Goal: Find specific page/section: Find specific page/section

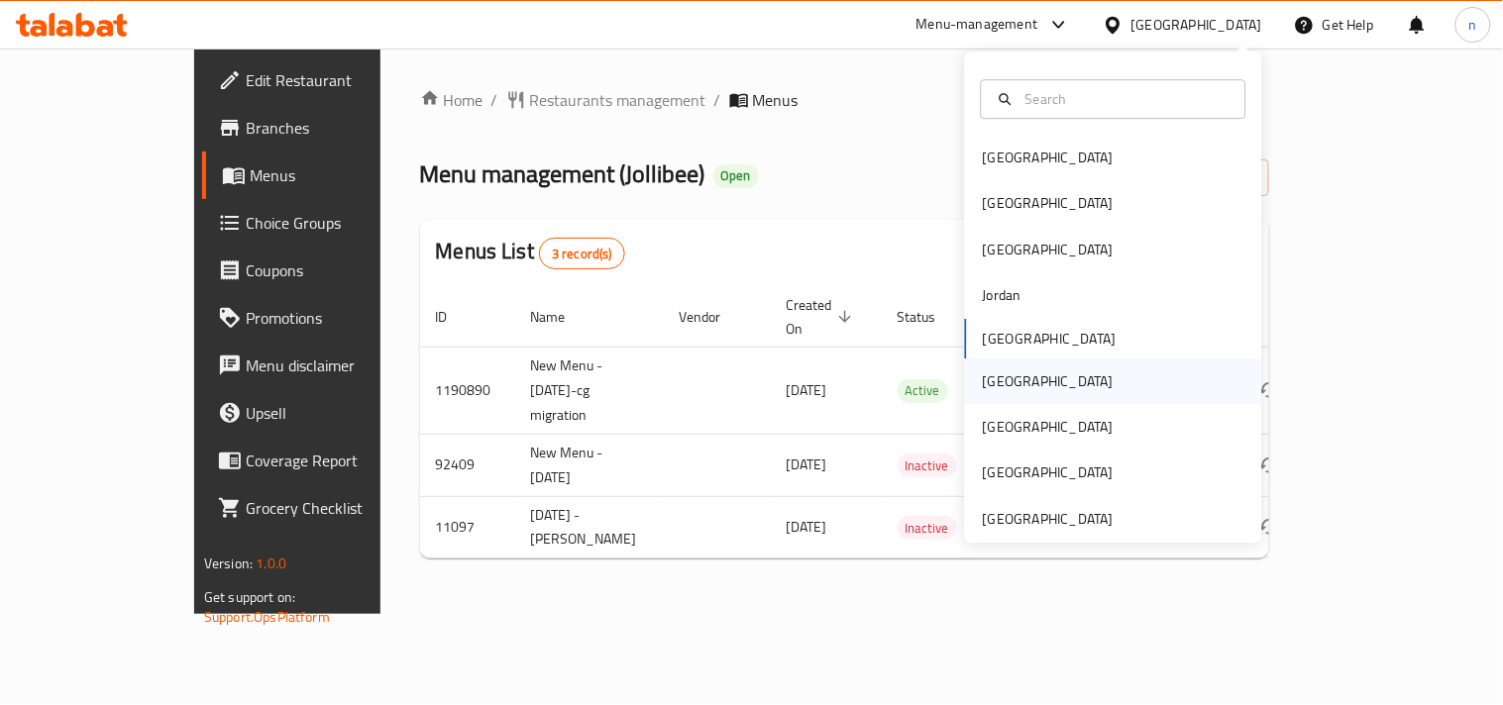
click at [983, 382] on div "[GEOGRAPHIC_DATA]" at bounding box center [1048, 382] width 131 height 22
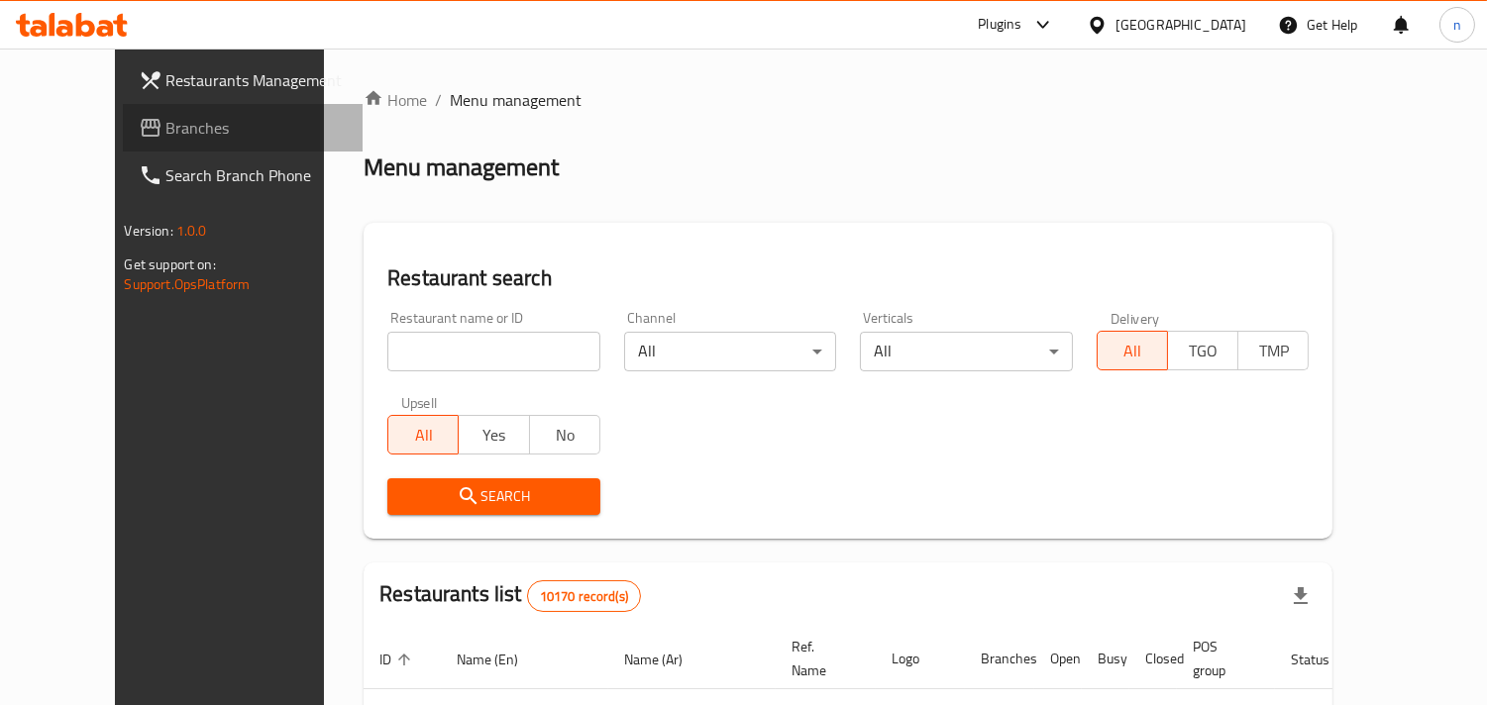
click at [190, 145] on link "Branches" at bounding box center [243, 128] width 241 height 48
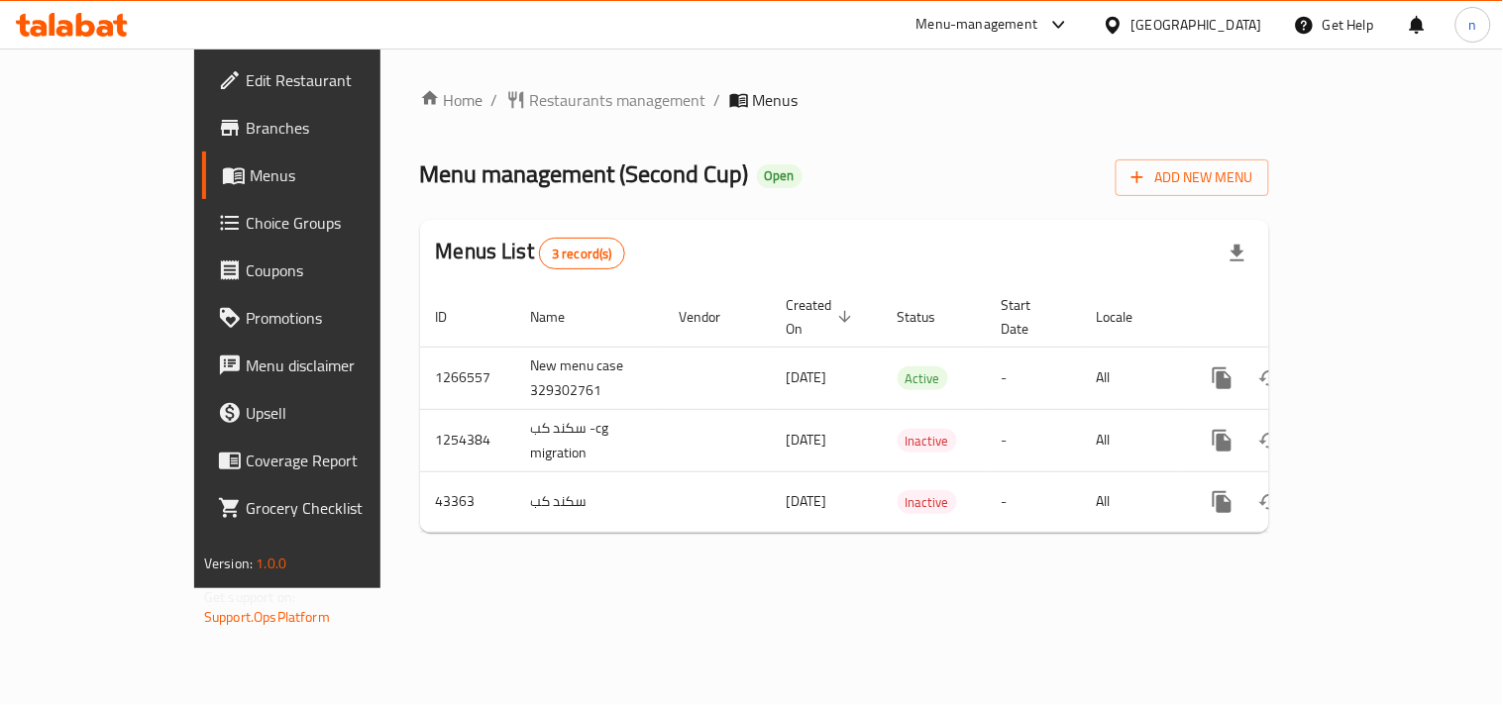
click at [1124, 20] on icon at bounding box center [1113, 25] width 21 height 21
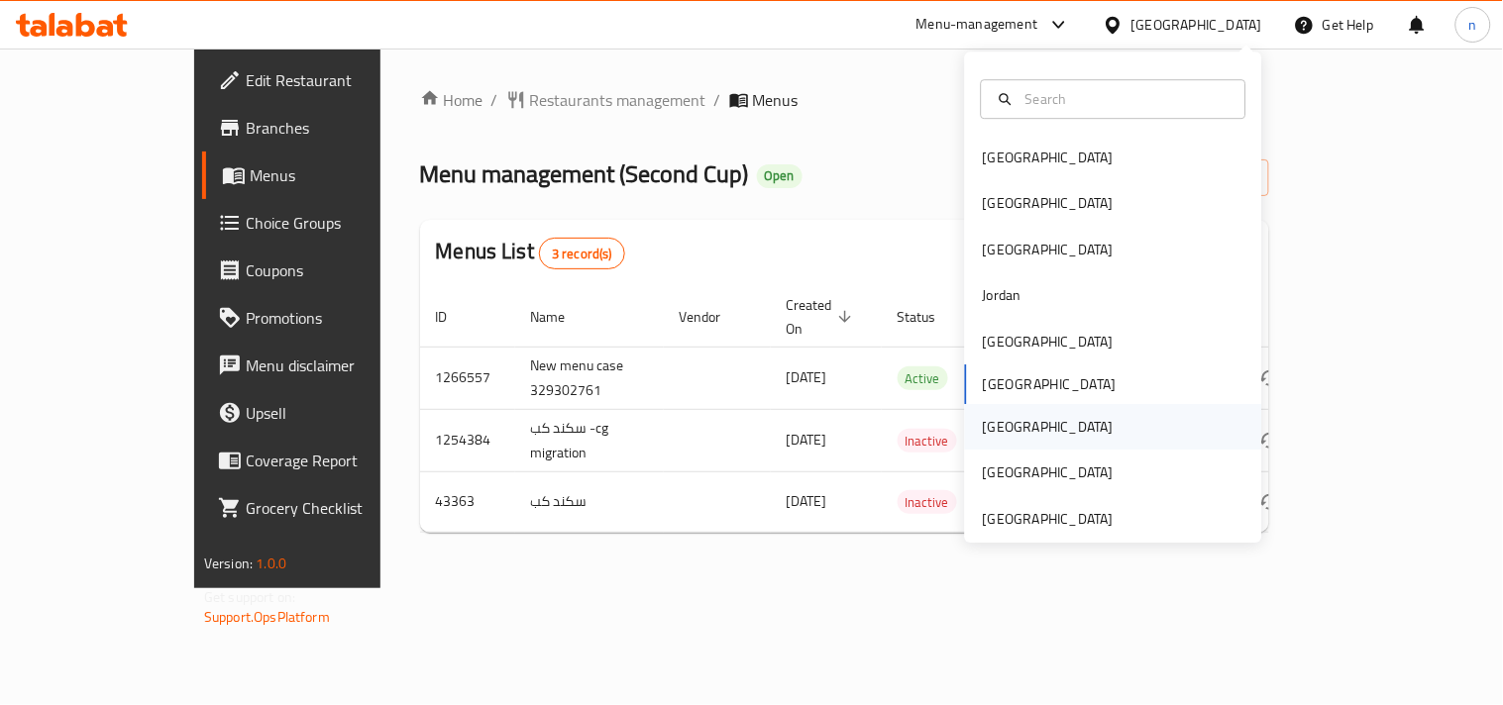
click at [967, 432] on div "[GEOGRAPHIC_DATA]" at bounding box center [1048, 427] width 162 height 46
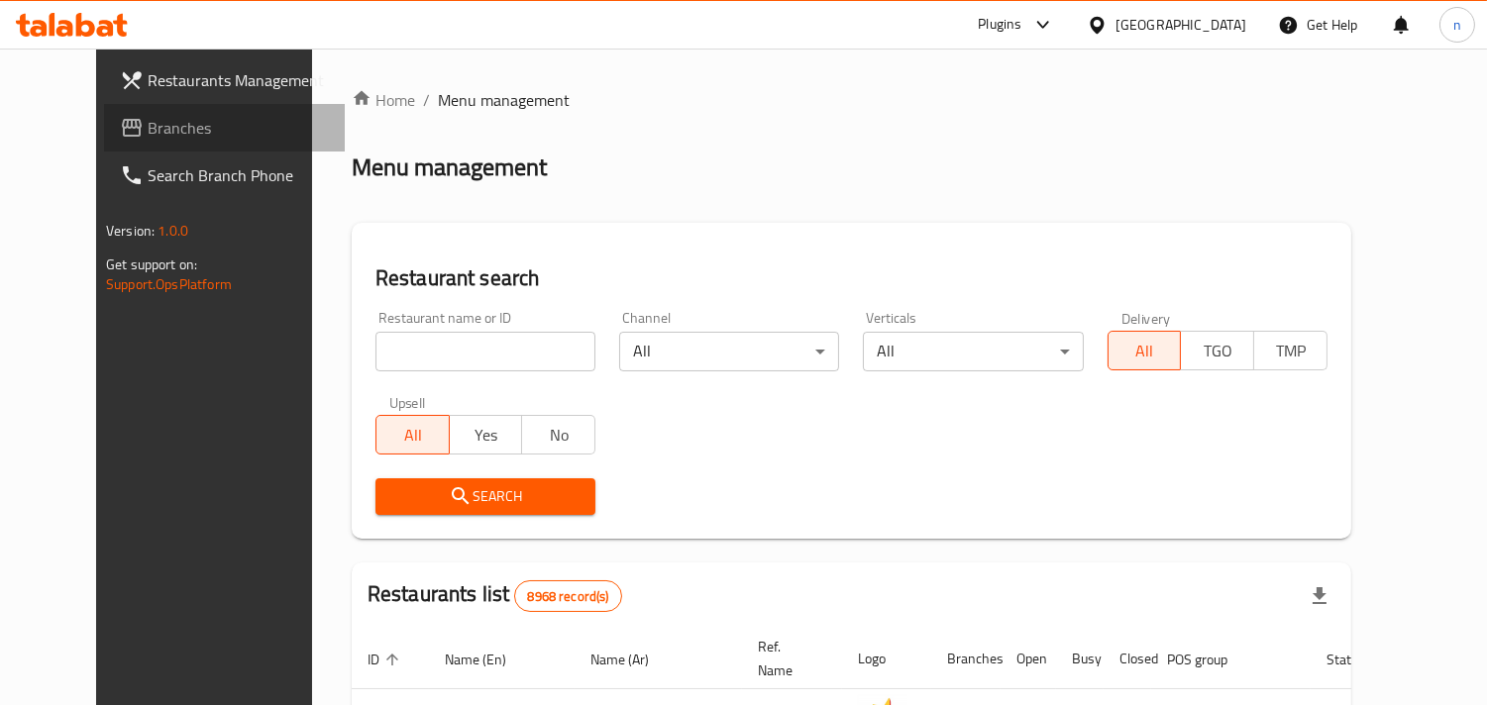
click at [195, 142] on link "Branches" at bounding box center [224, 128] width 241 height 48
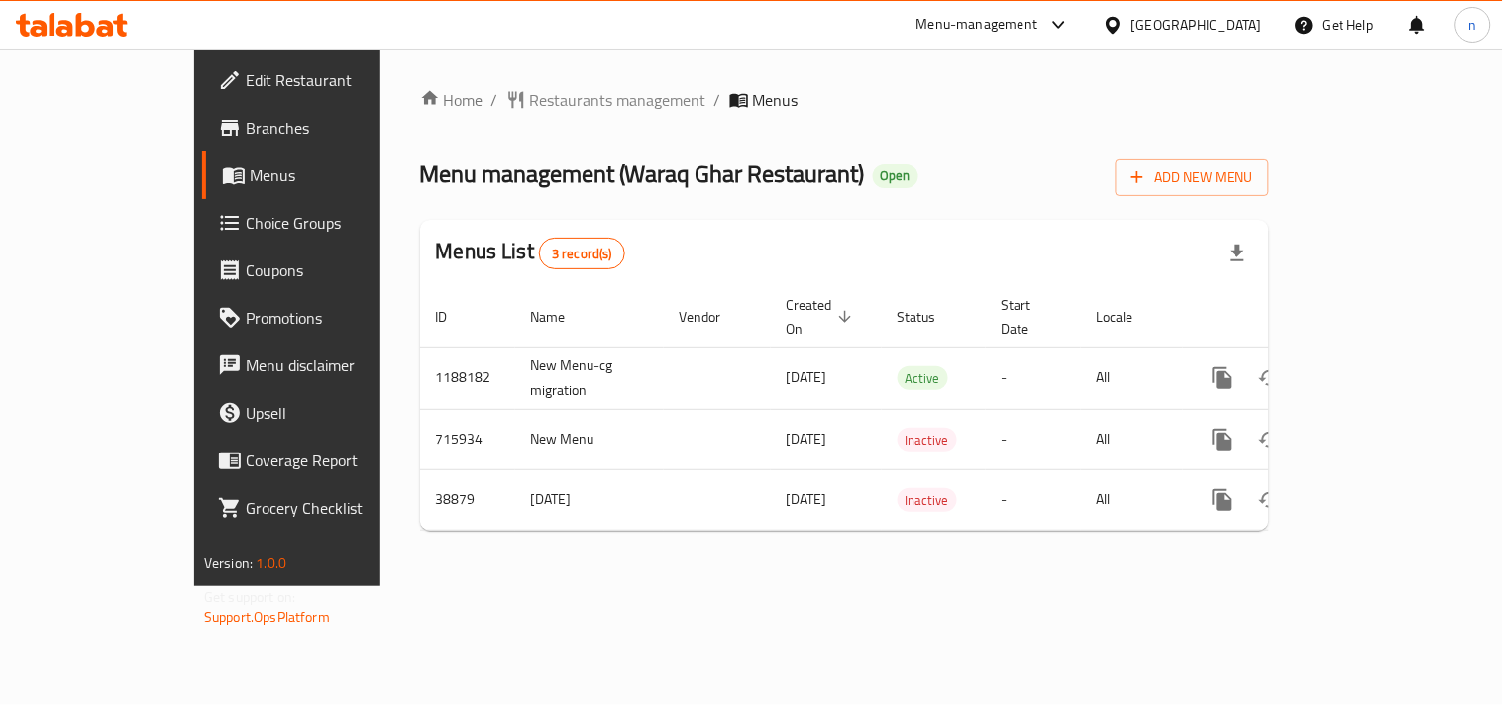
click at [1124, 27] on icon at bounding box center [1113, 25] width 21 height 21
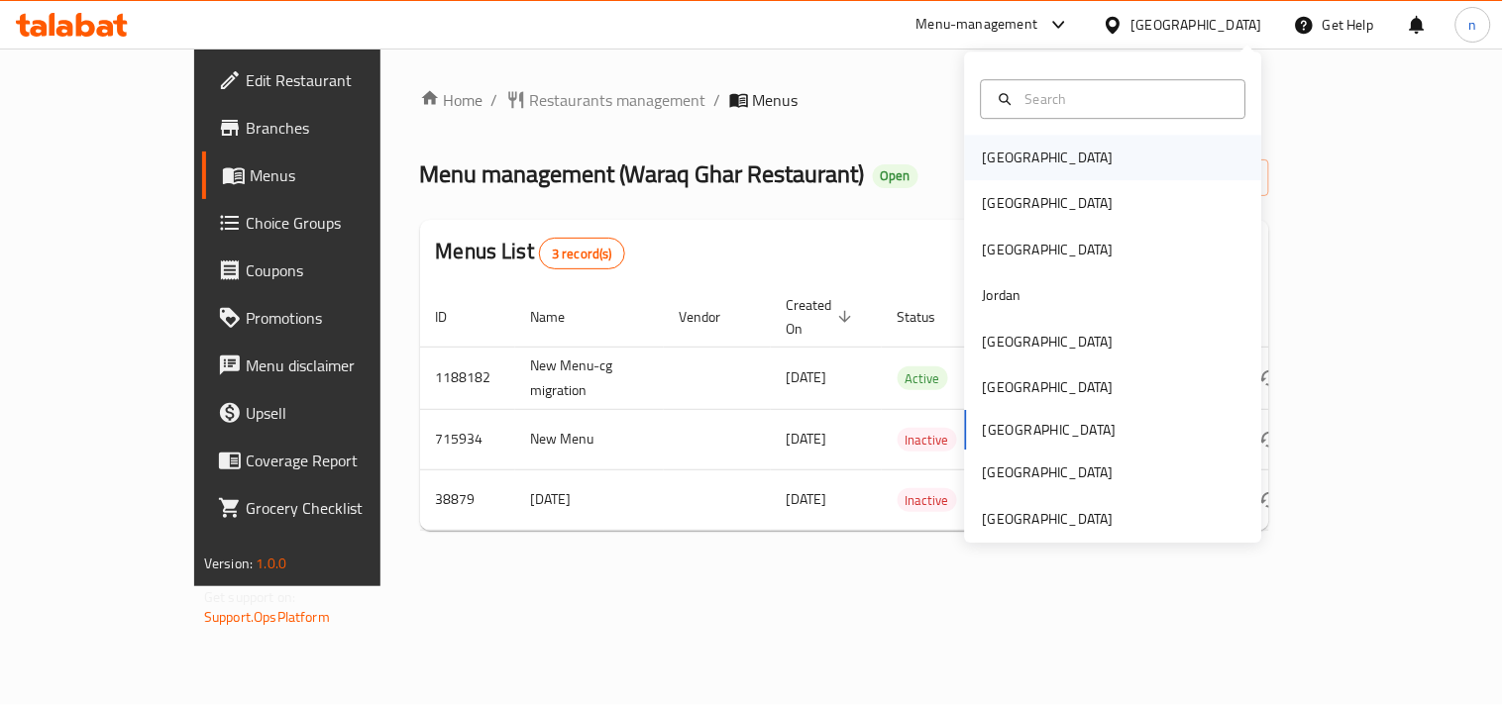
click at [967, 156] on div "[GEOGRAPHIC_DATA]" at bounding box center [1048, 158] width 162 height 46
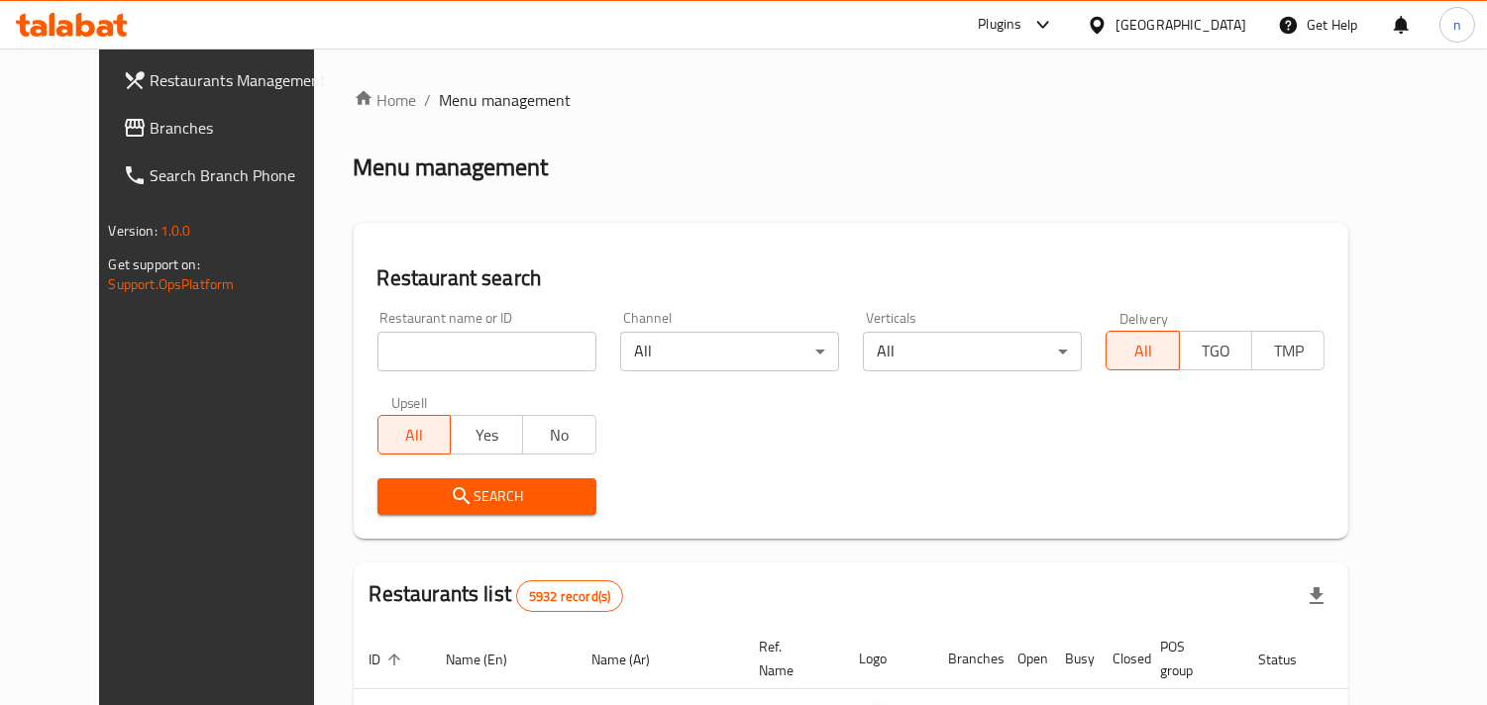
click at [151, 126] on span "Branches" at bounding box center [241, 128] width 181 height 24
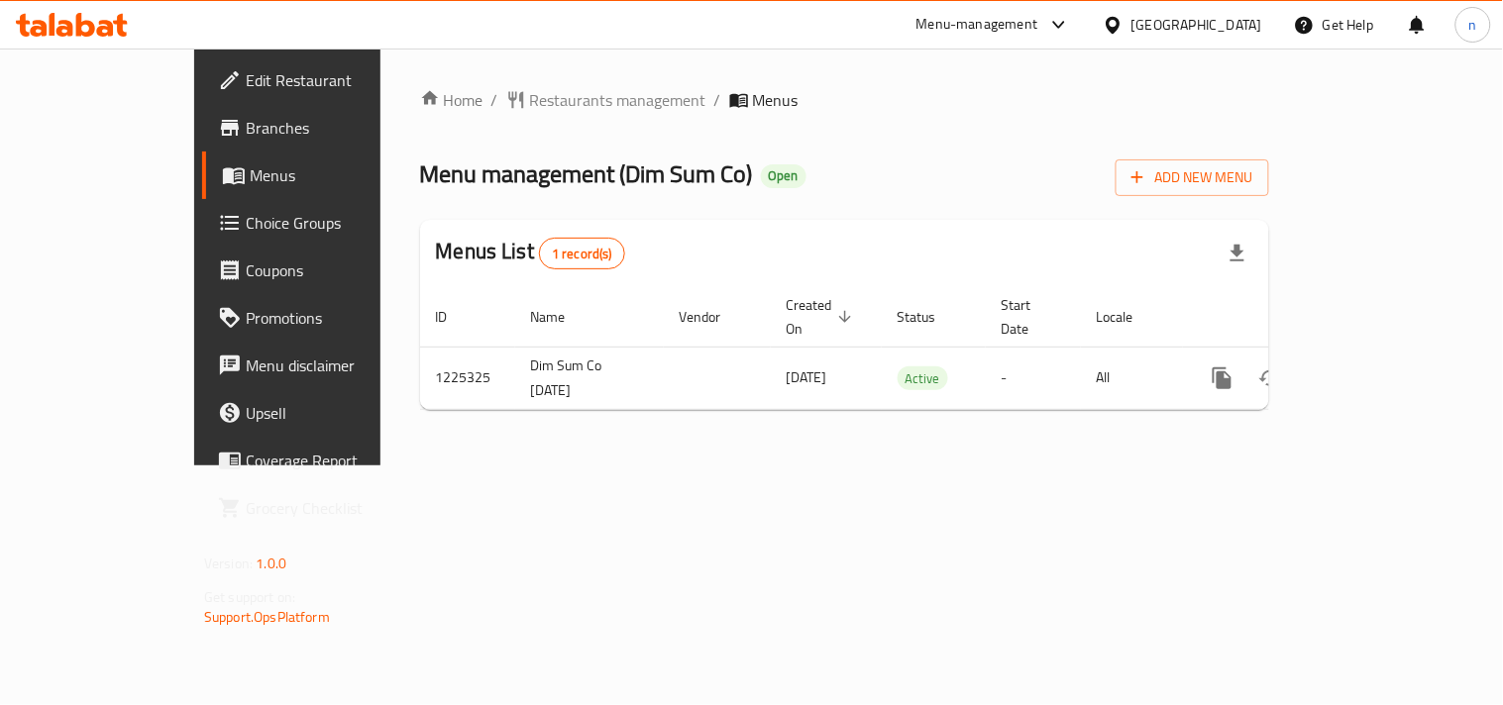
click at [1120, 21] on icon at bounding box center [1113, 24] width 14 height 17
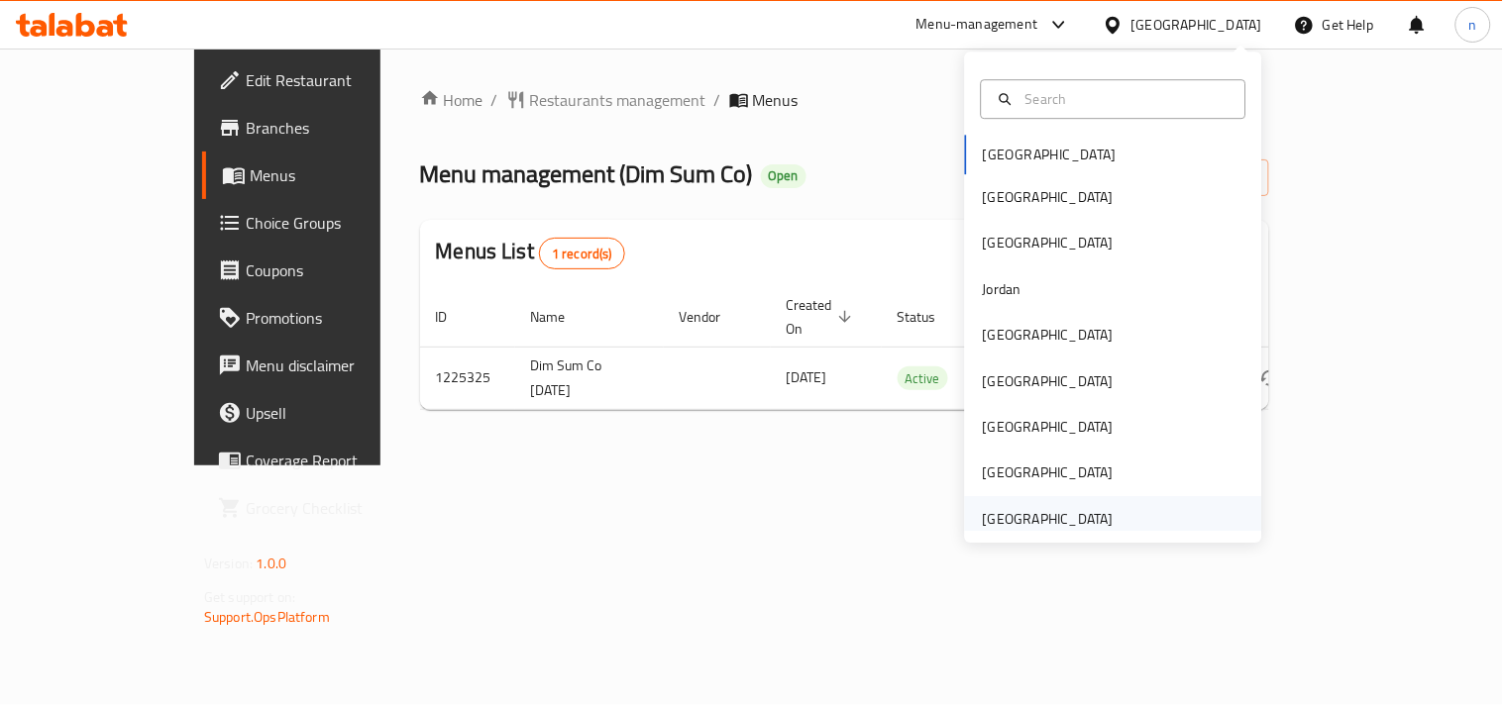
click at [993, 518] on div "[GEOGRAPHIC_DATA]" at bounding box center [1048, 519] width 131 height 22
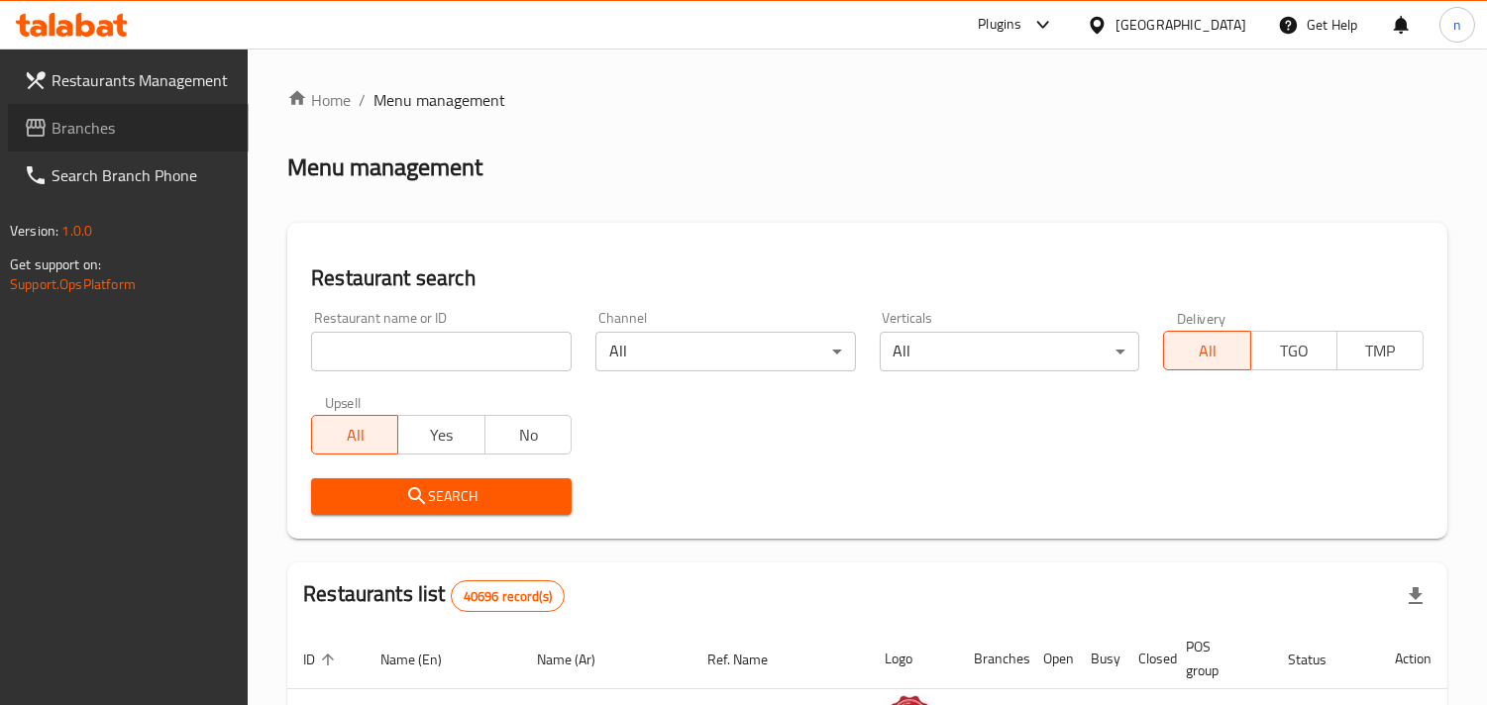
click at [48, 120] on span at bounding box center [38, 128] width 28 height 24
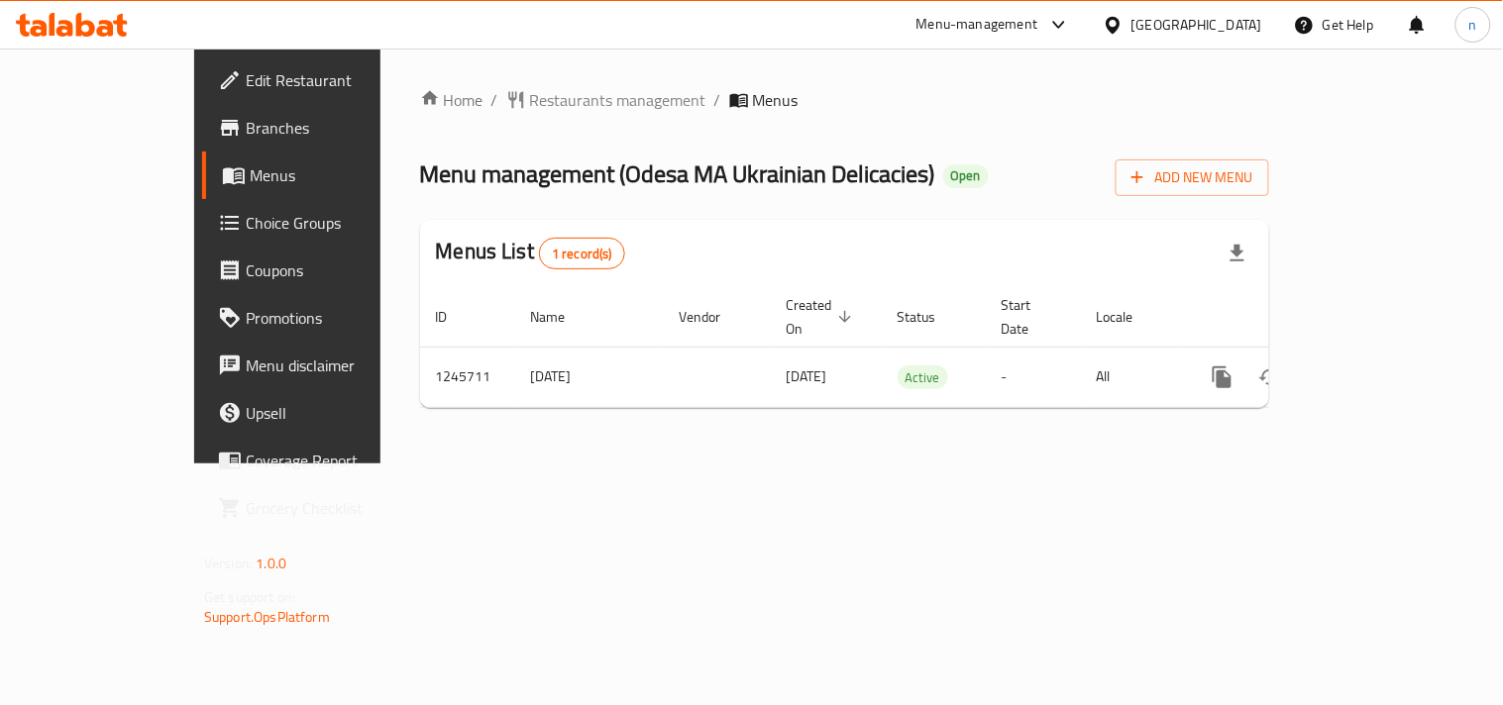
click at [1118, 30] on icon at bounding box center [1113, 24] width 14 height 17
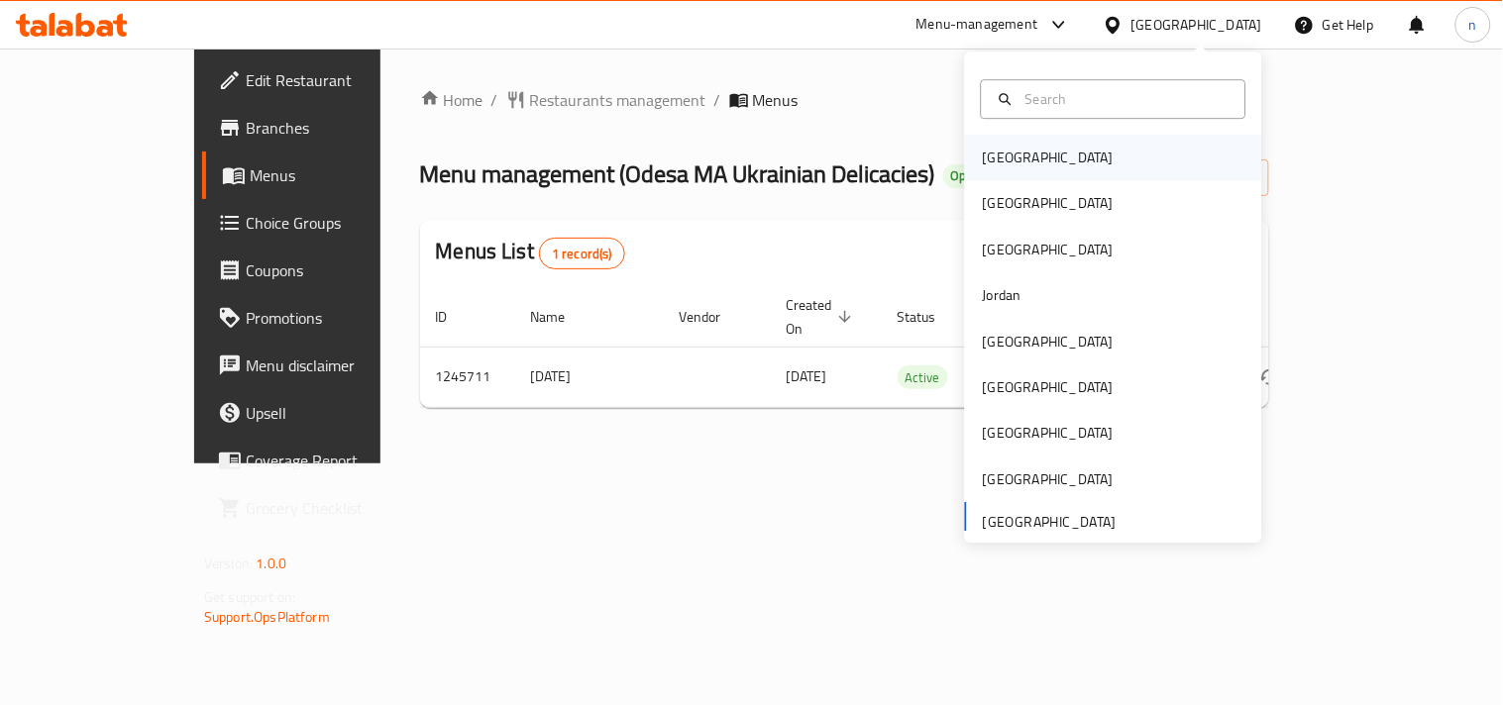
click at [1011, 160] on div "[GEOGRAPHIC_DATA]" at bounding box center [1048, 158] width 131 height 22
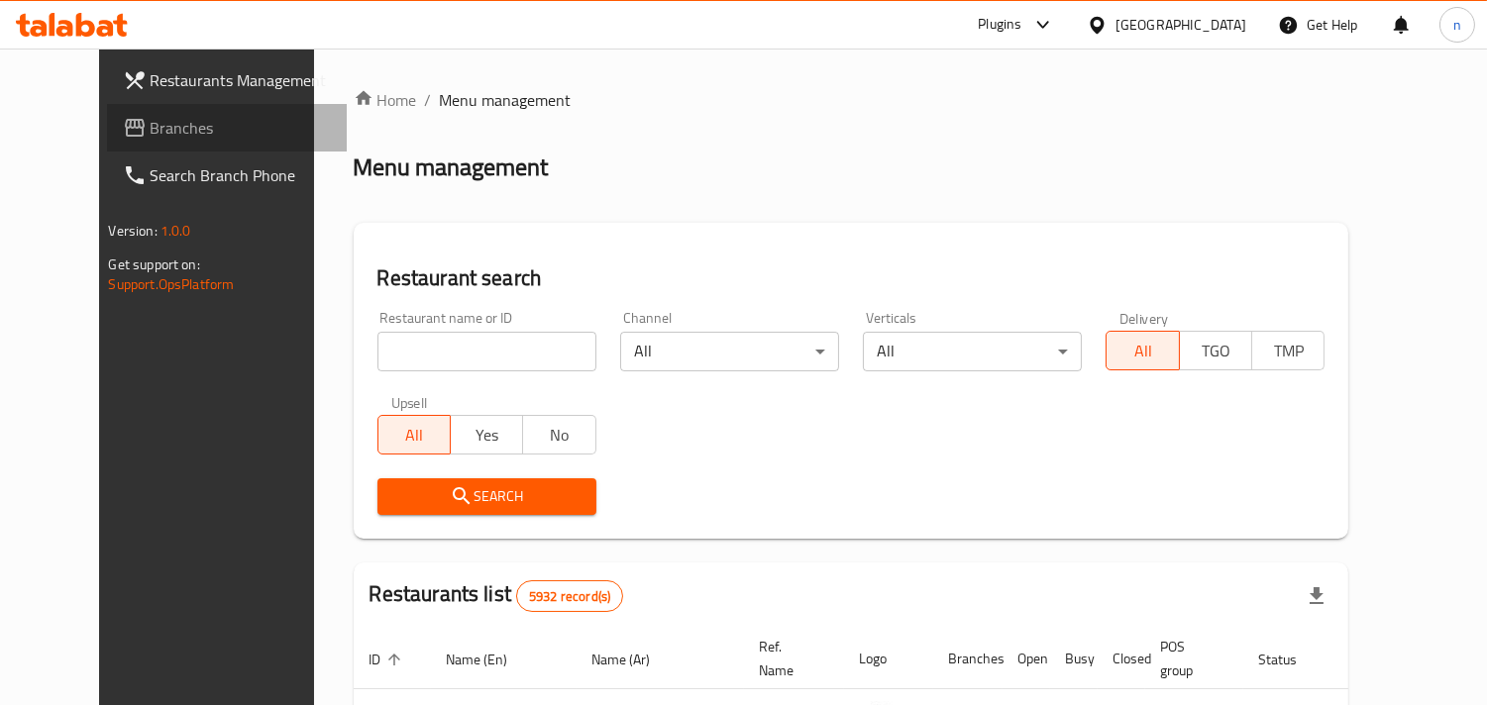
click at [203, 133] on span "Branches" at bounding box center [241, 128] width 181 height 24
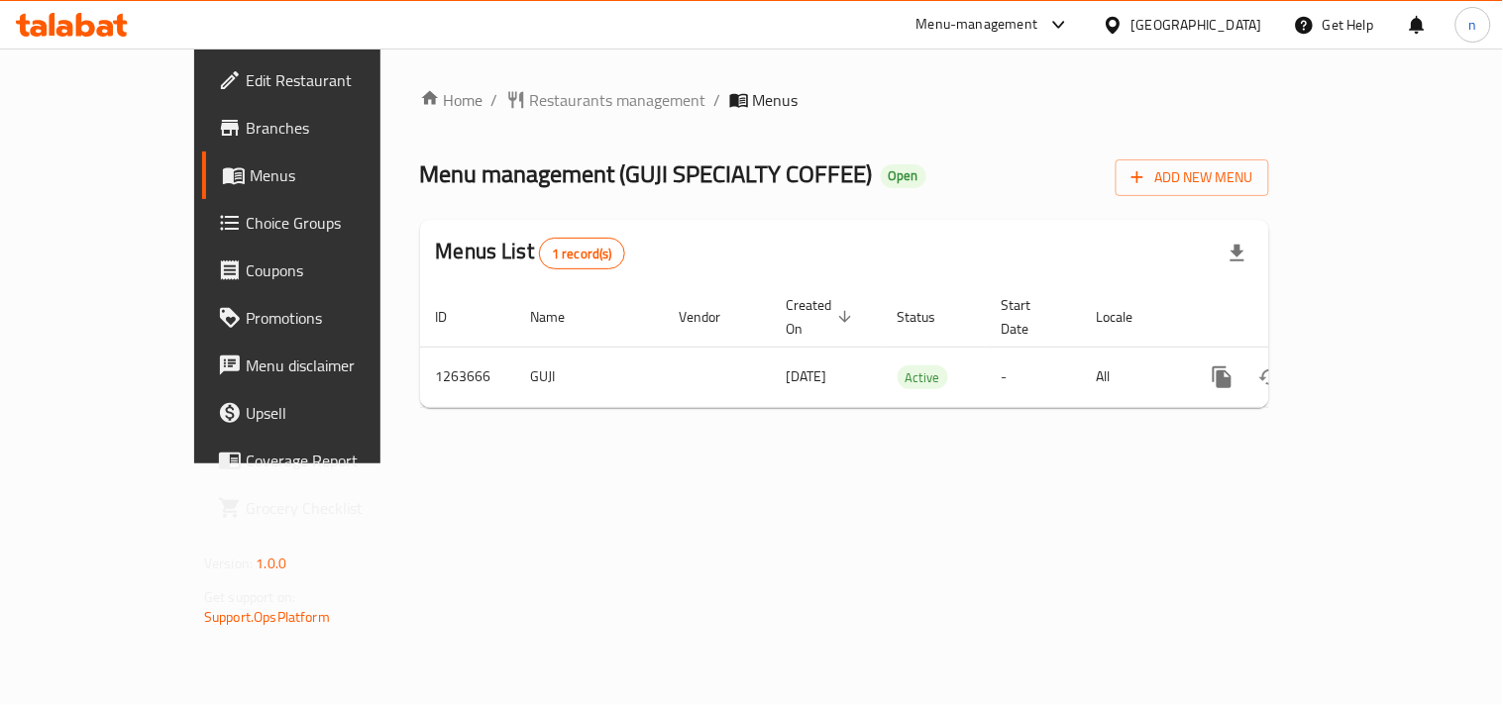
click at [1172, 24] on div "[GEOGRAPHIC_DATA]" at bounding box center [1182, 25] width 191 height 48
click at [1124, 30] on icon at bounding box center [1113, 25] width 21 height 21
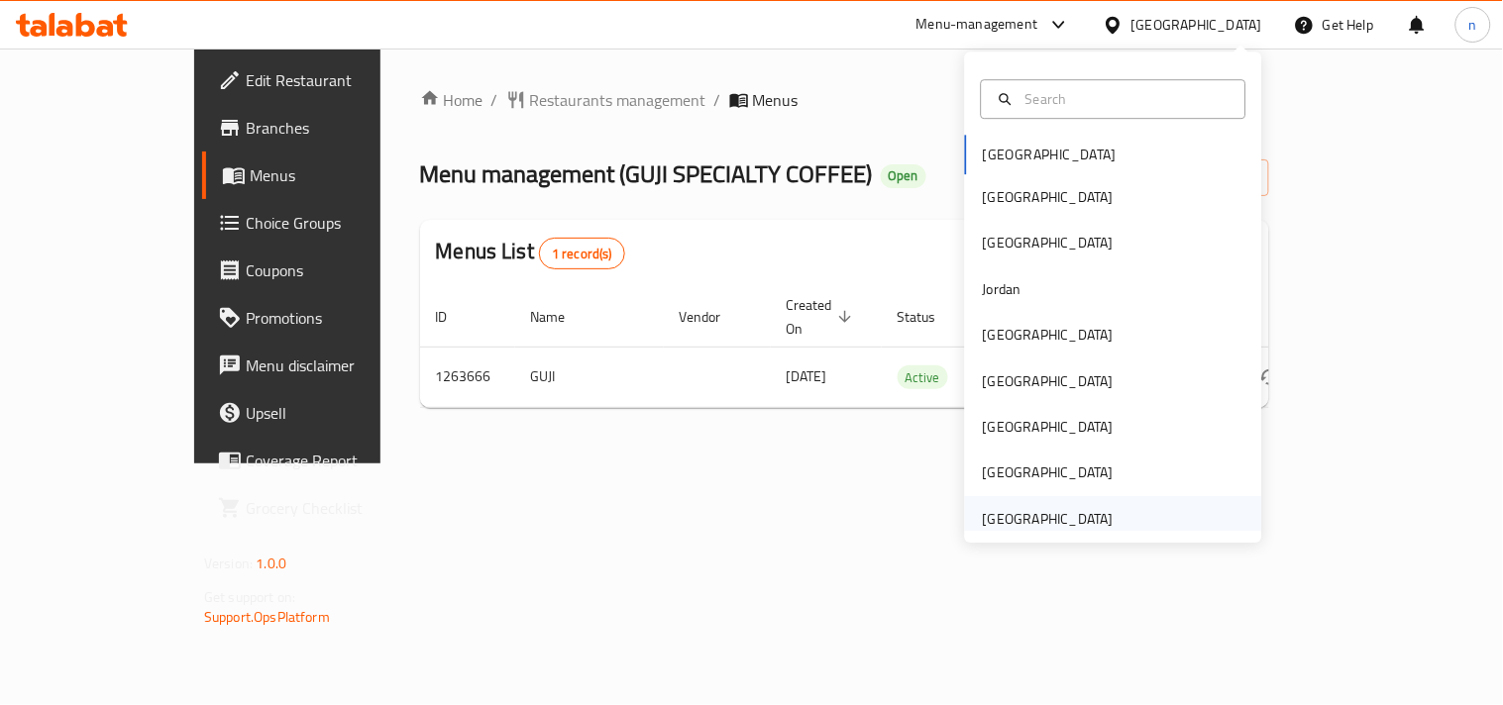
click at [983, 526] on div "[GEOGRAPHIC_DATA]" at bounding box center [1048, 519] width 131 height 22
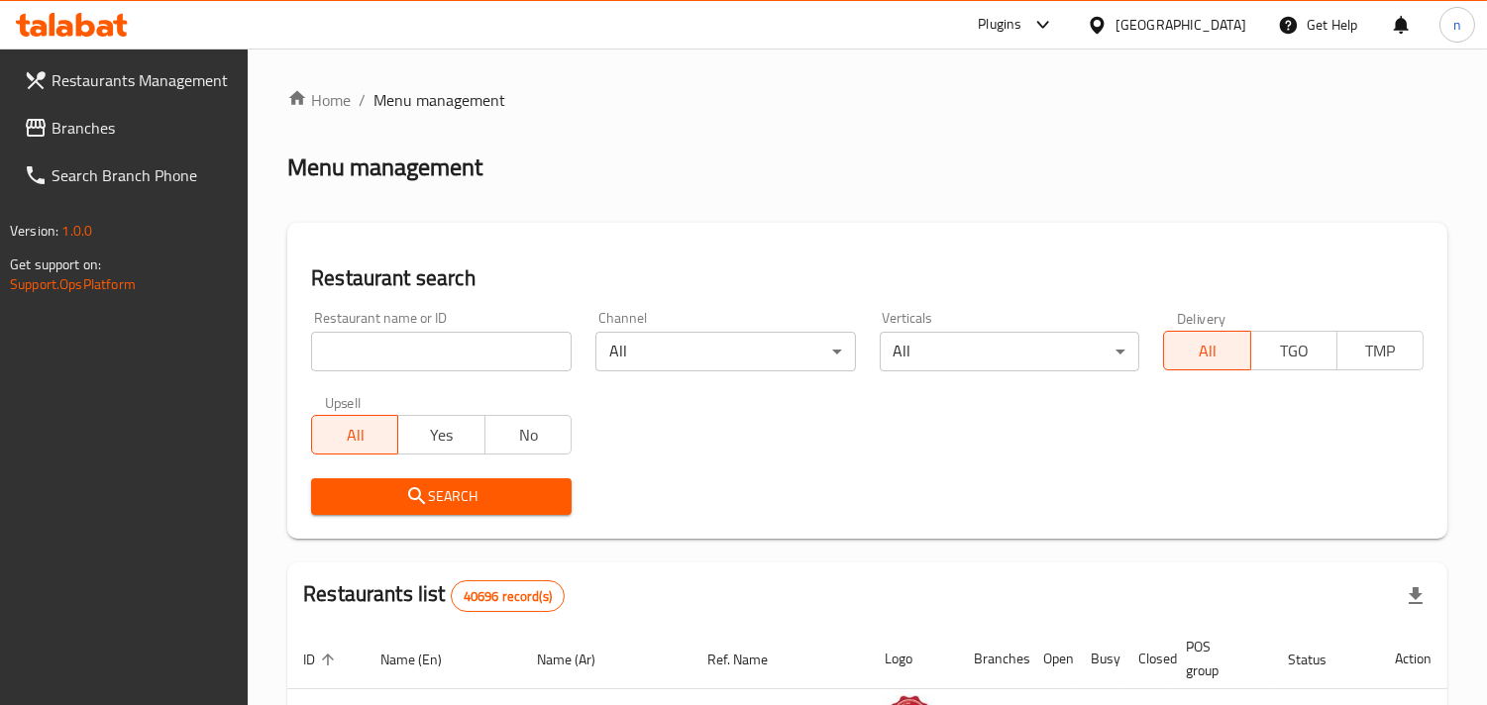
click at [75, 116] on span "Branches" at bounding box center [142, 128] width 181 height 24
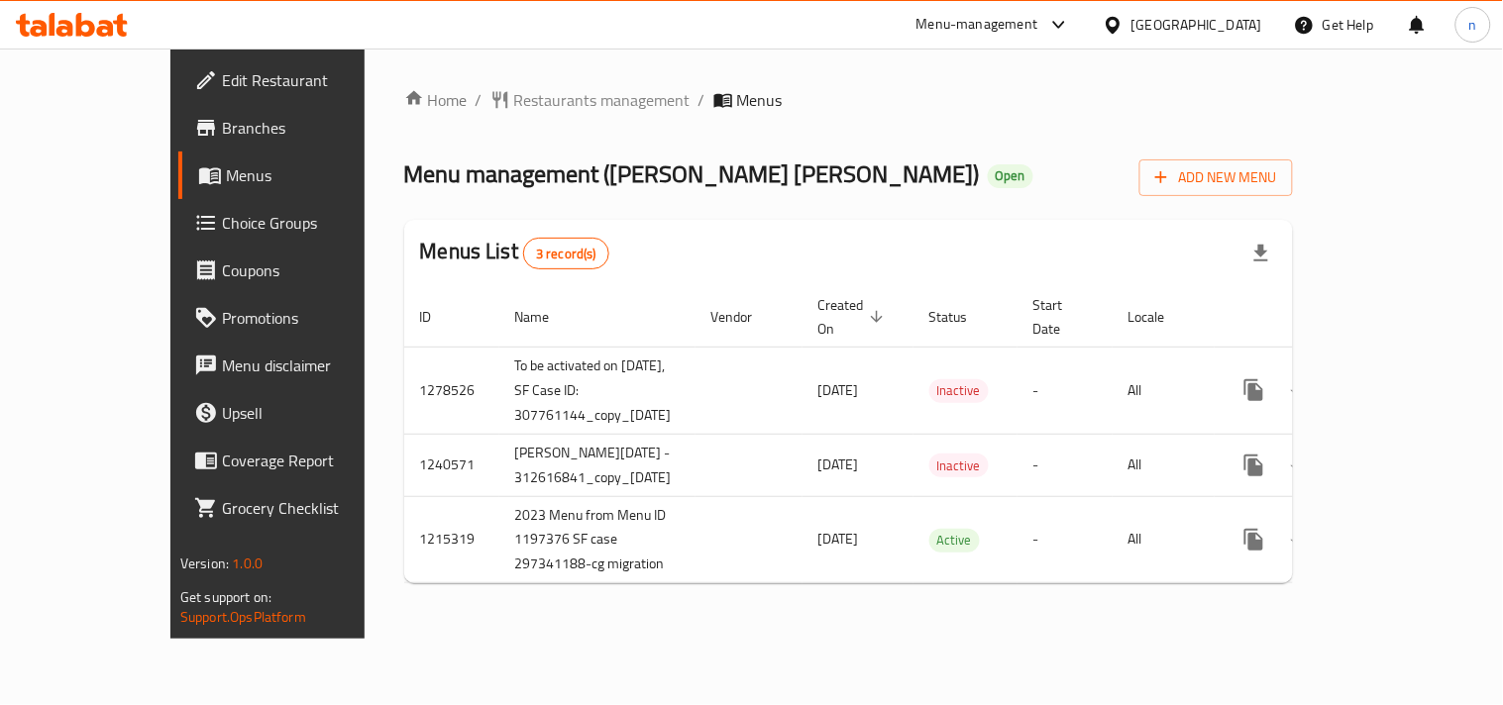
click at [1110, 33] on icon at bounding box center [1113, 25] width 21 height 21
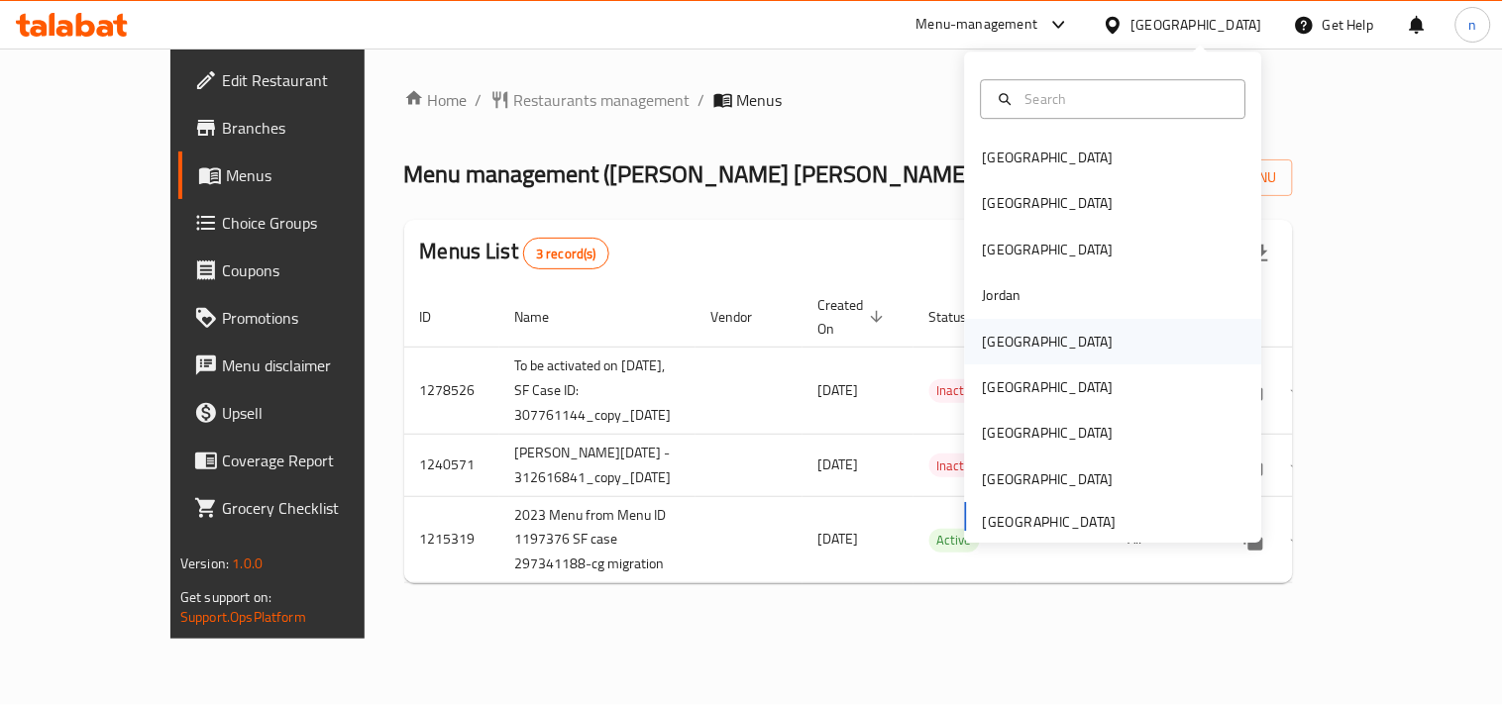
click at [999, 343] on div "[GEOGRAPHIC_DATA]" at bounding box center [1048, 342] width 131 height 22
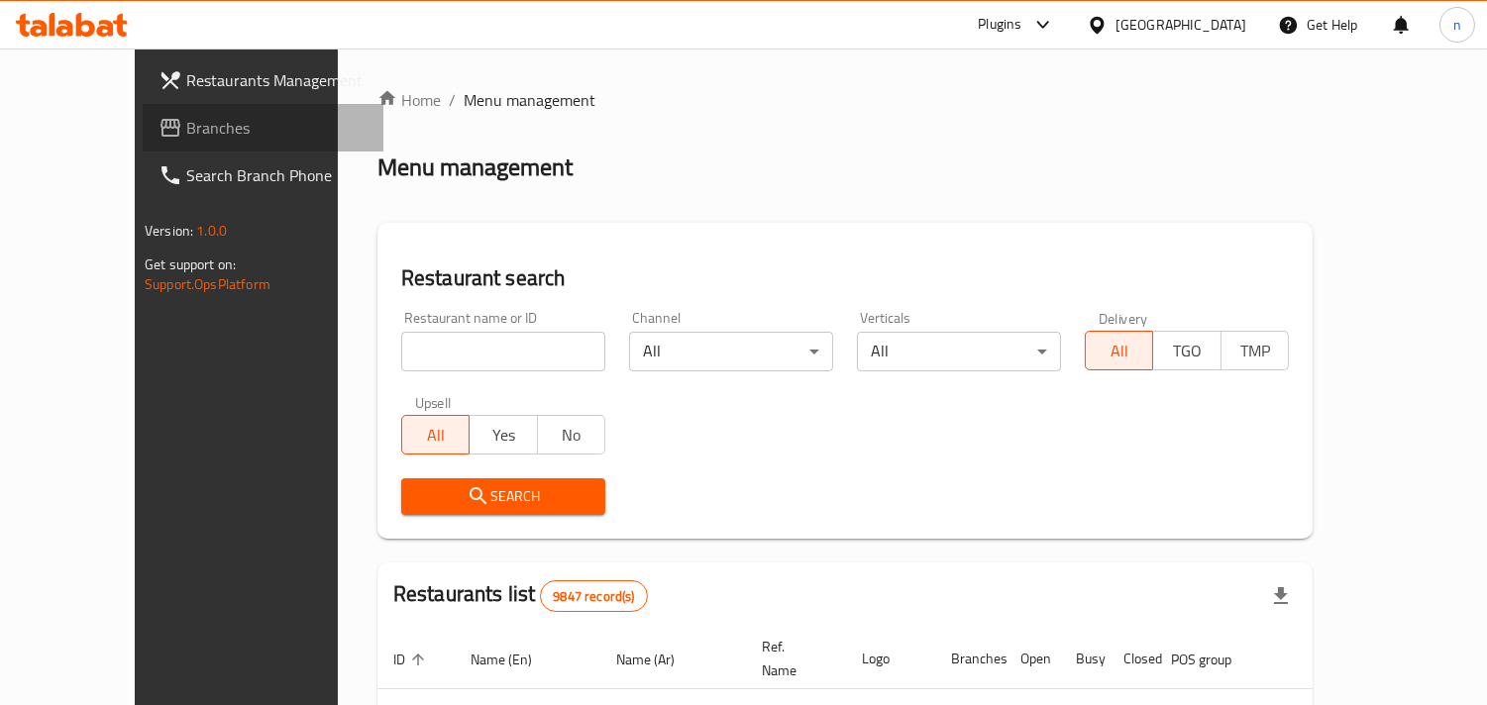
click at [186, 116] on span "Branches" at bounding box center [276, 128] width 181 height 24
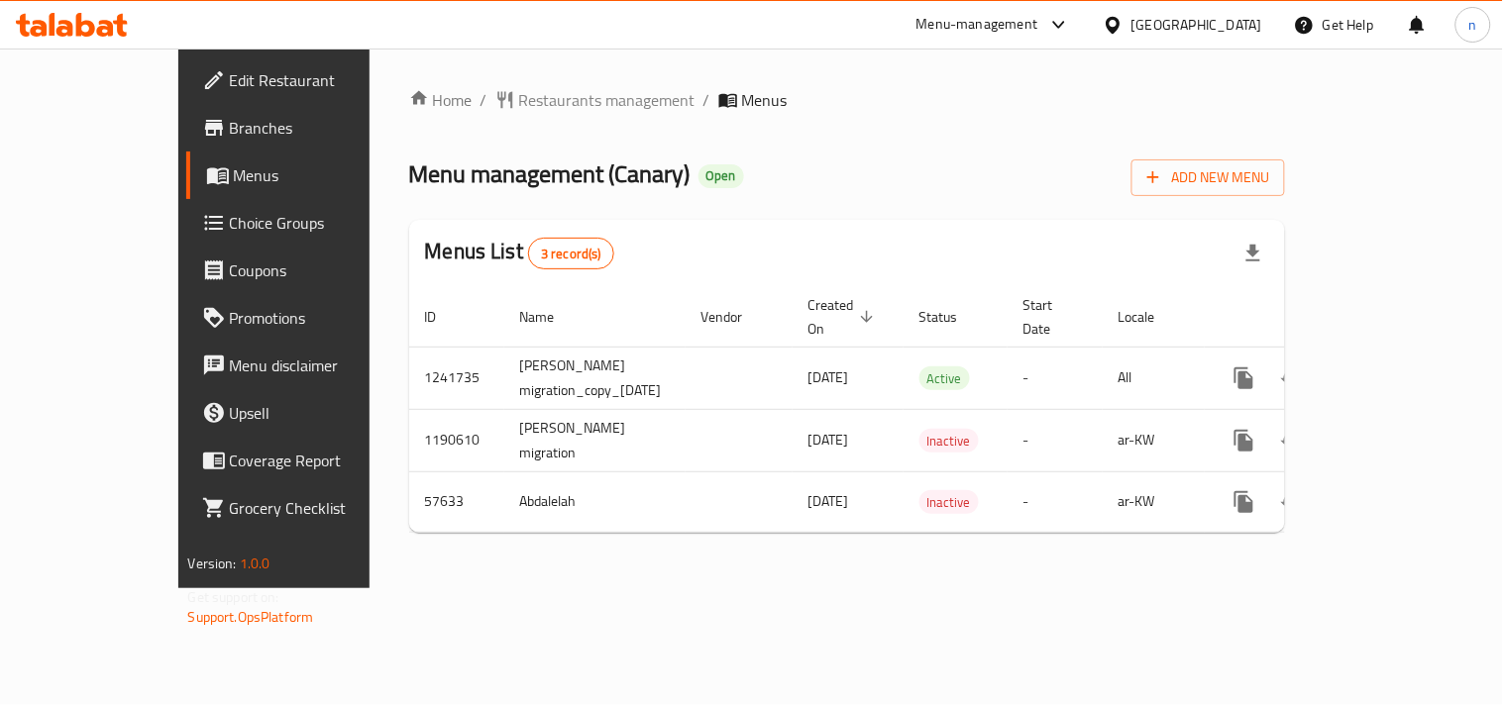
click at [1124, 25] on icon at bounding box center [1113, 25] width 21 height 21
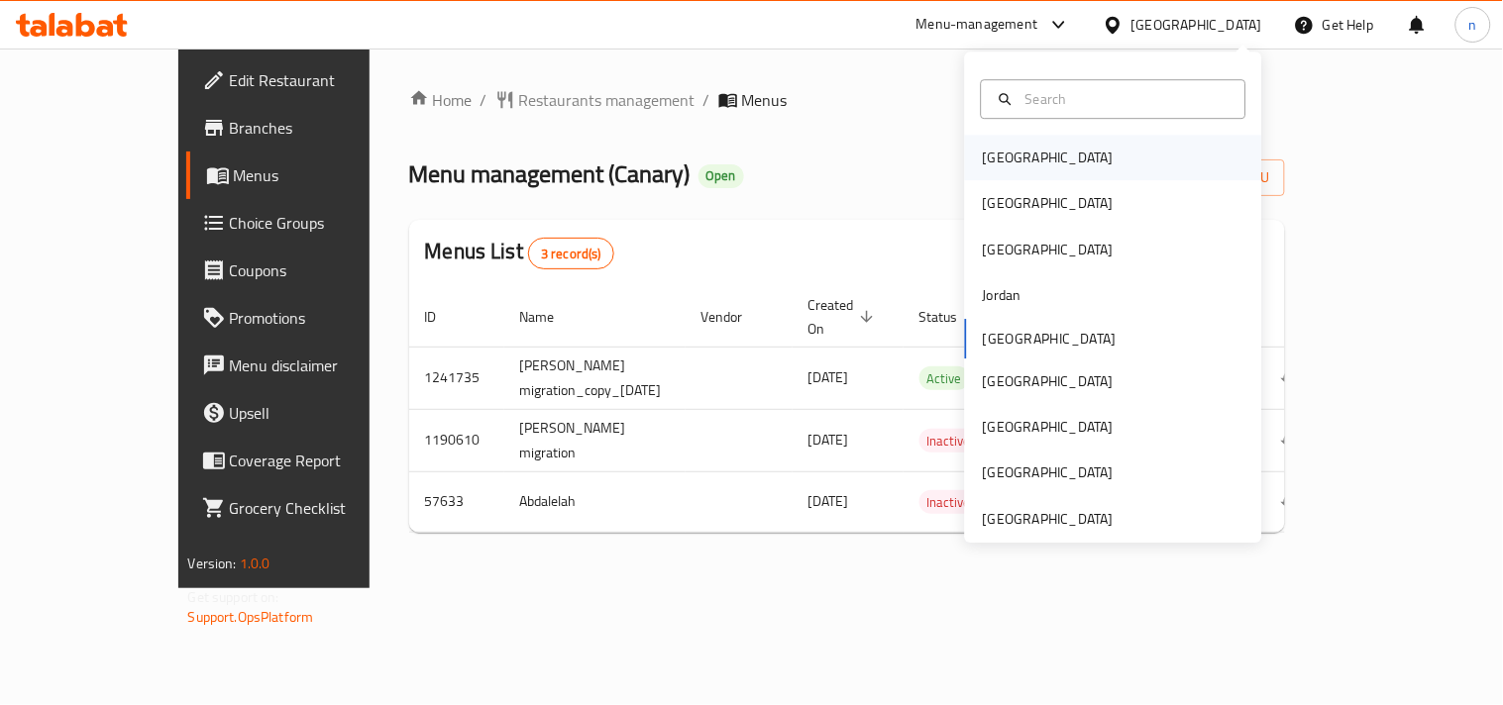
click at [995, 150] on div "[GEOGRAPHIC_DATA]" at bounding box center [1048, 158] width 131 height 22
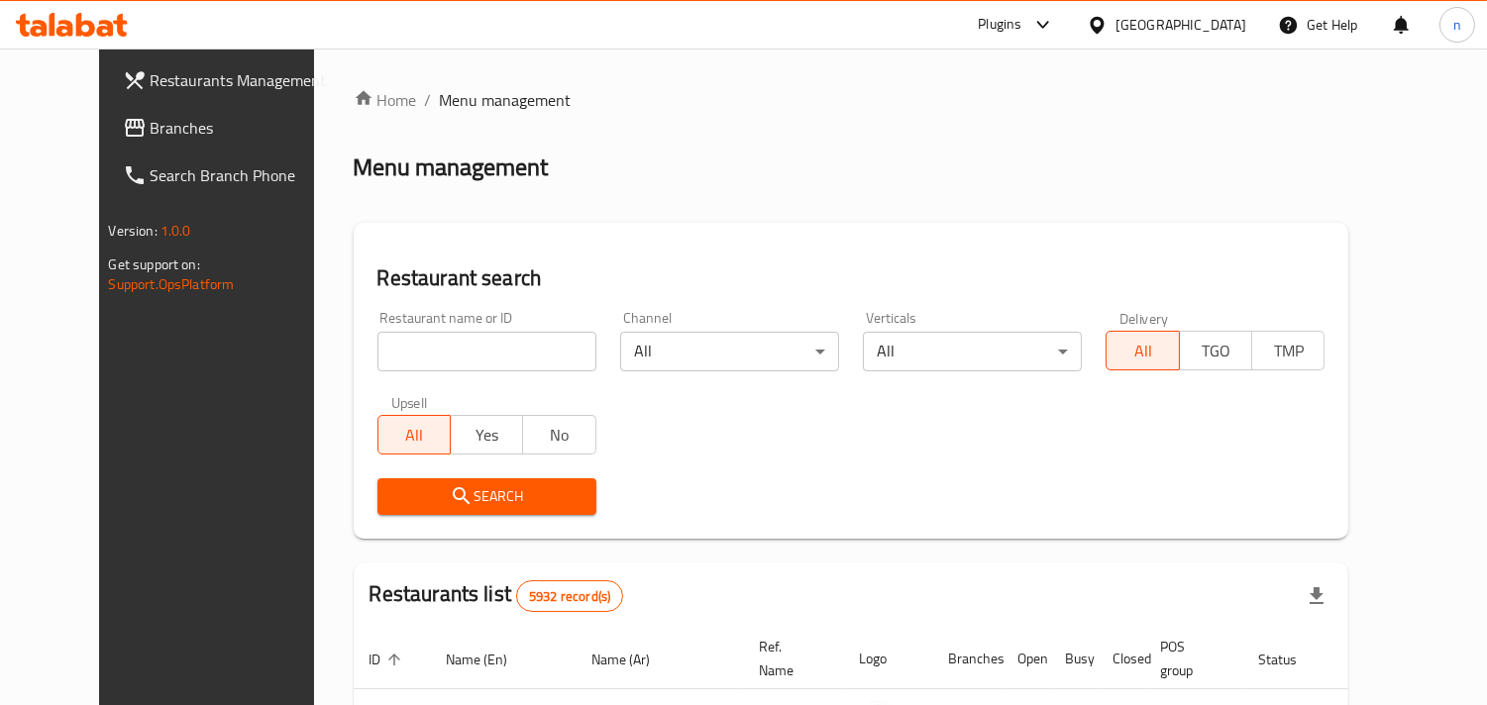
click at [151, 129] on span "Branches" at bounding box center [241, 128] width 181 height 24
